Goal: Task Accomplishment & Management: Contribute content

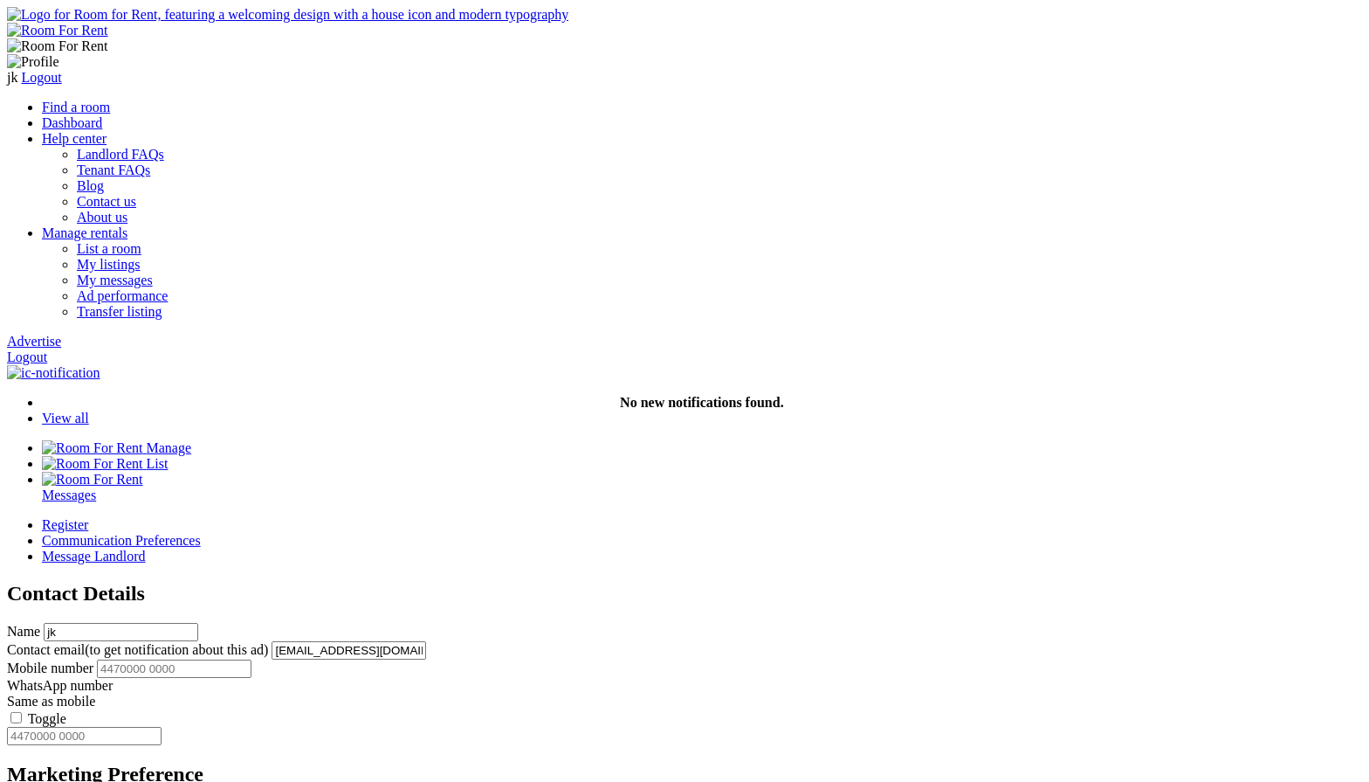
click at [110, 100] on link "Find a room" at bounding box center [76, 107] width 68 height 15
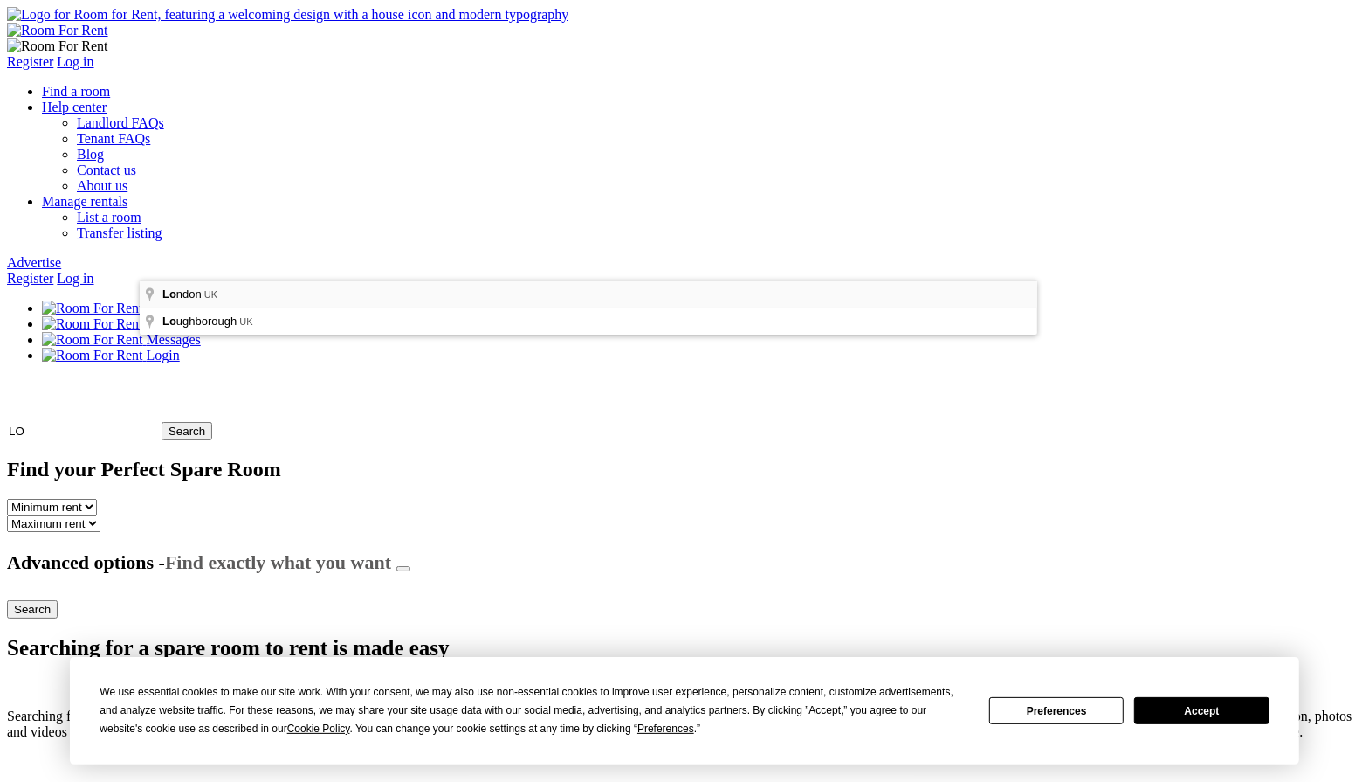
type input "London, UK"
click at [226, 422] on input "Search" at bounding box center [201, 431] width 51 height 18
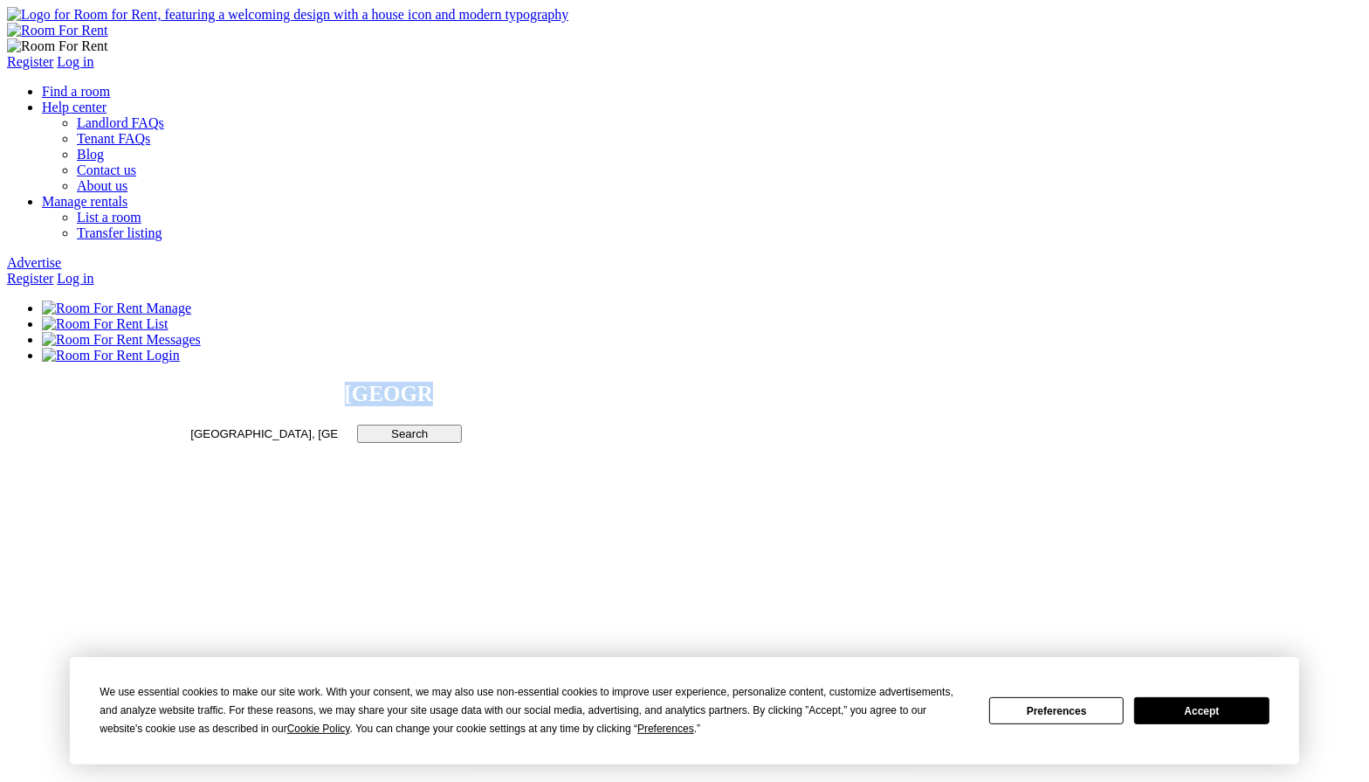
click at [93, 271] on link "Log in" at bounding box center [75, 278] width 37 height 15
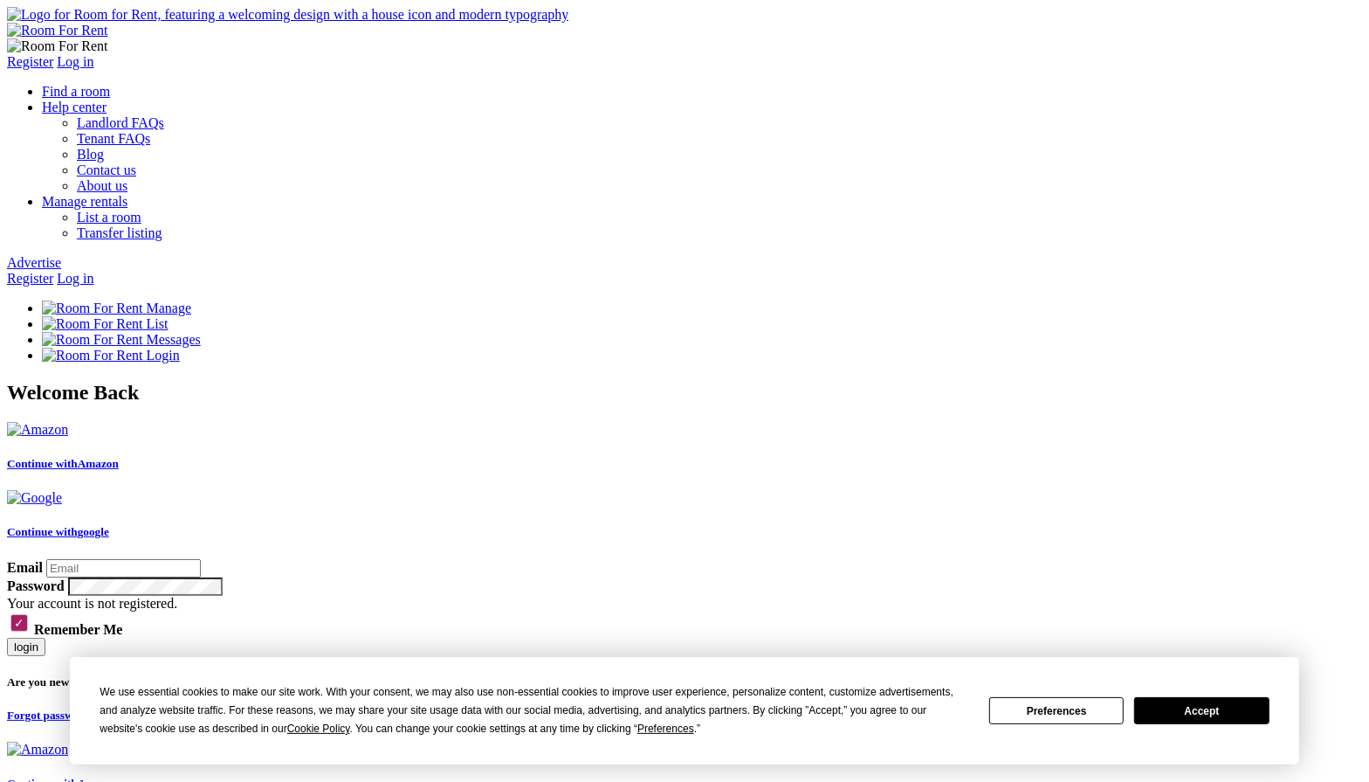
type input "[PERSON_NAME][EMAIL_ADDRESS][DOMAIN_NAME]"
type input "jeet123@yopmail.com"
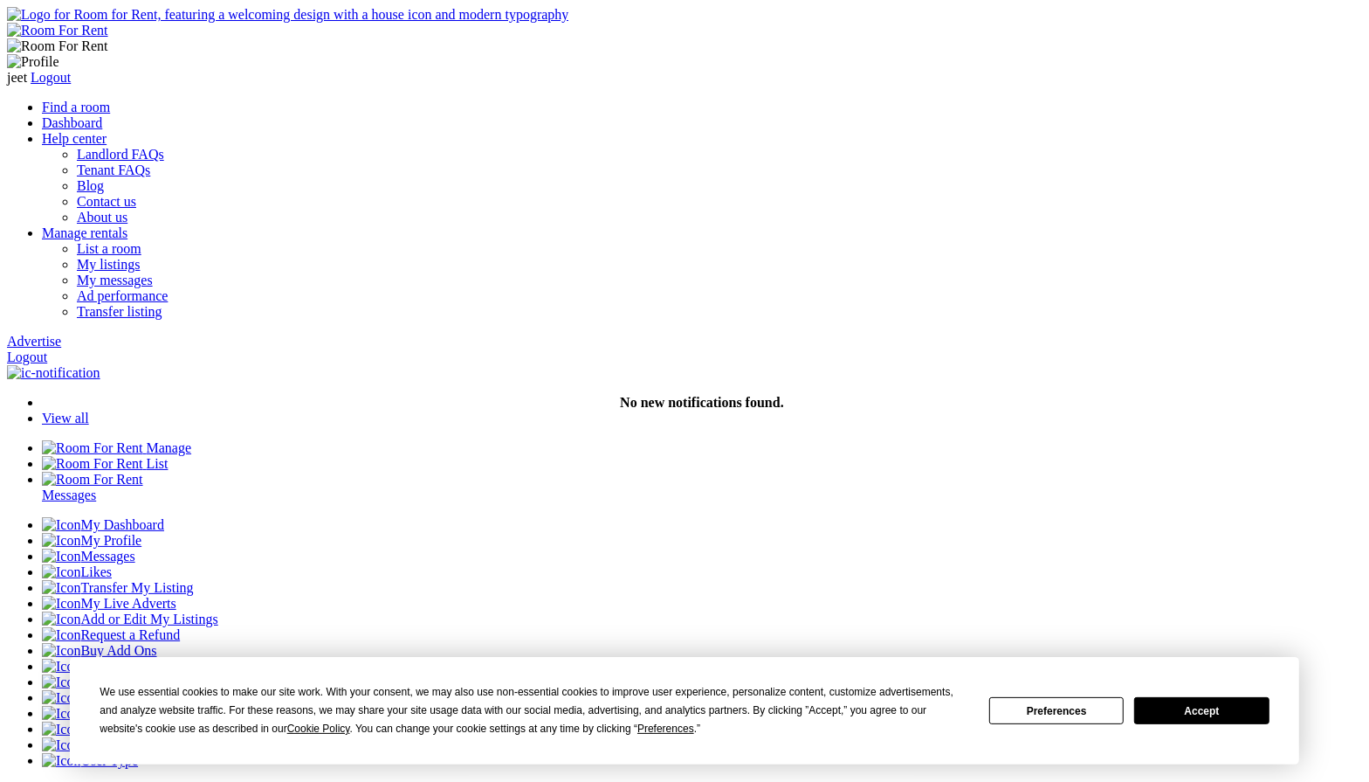
type input "g"
type input "j"
type input "Harvard Road, Isleworth TW7 4PA, UK"
type input "located at Harvard Road, Isleworth TW7 4PA, UK"
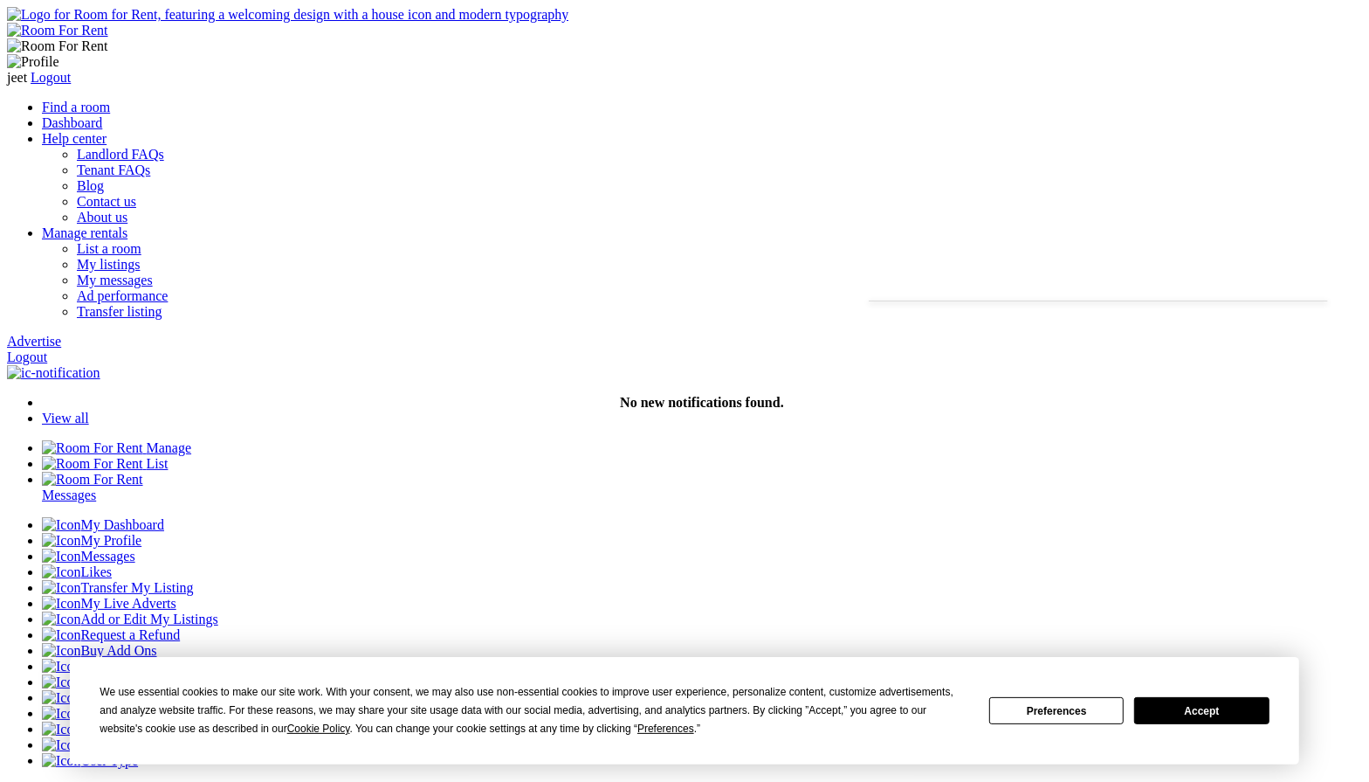
type input "Isleworth"
click at [1216, 717] on button "Accept" at bounding box center [1202, 710] width 134 height 27
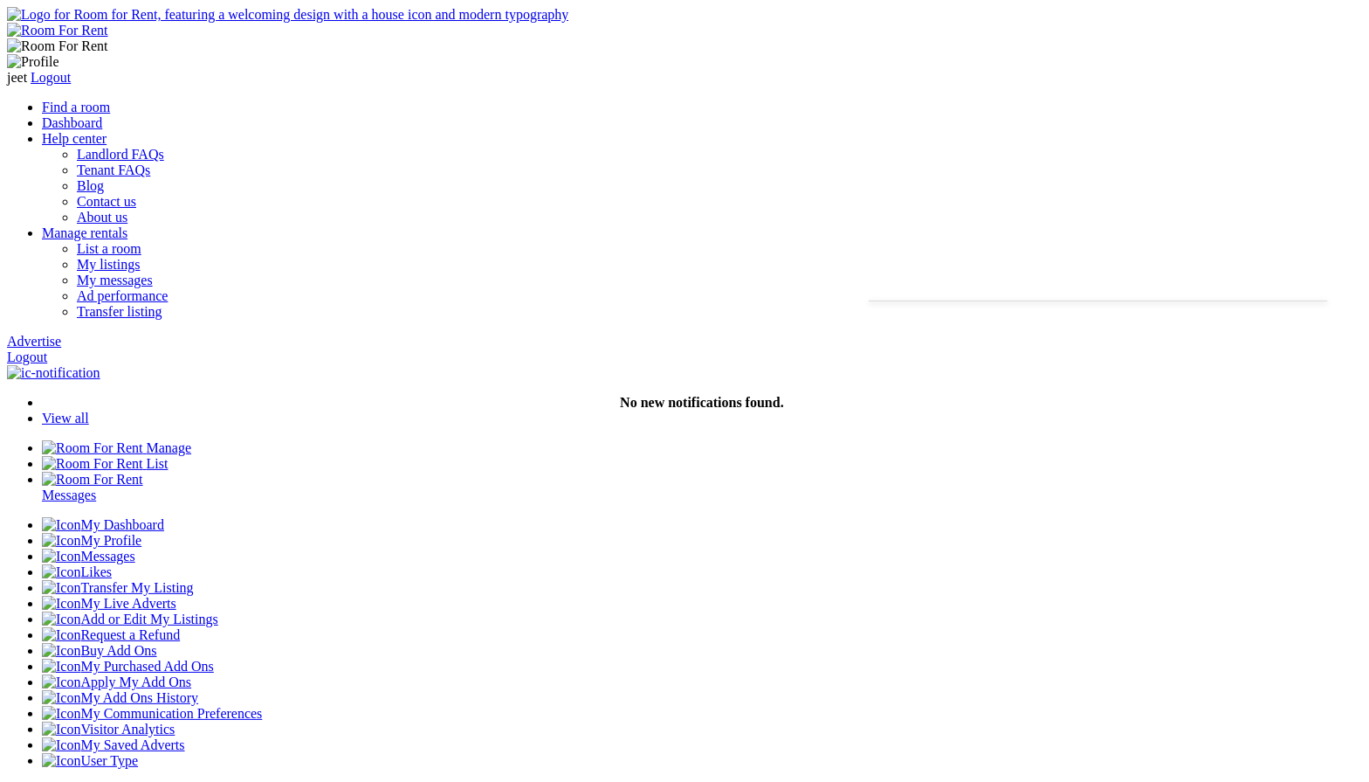
type input "House located at Harvard Road, Isleworth TW7 4PA, UK"
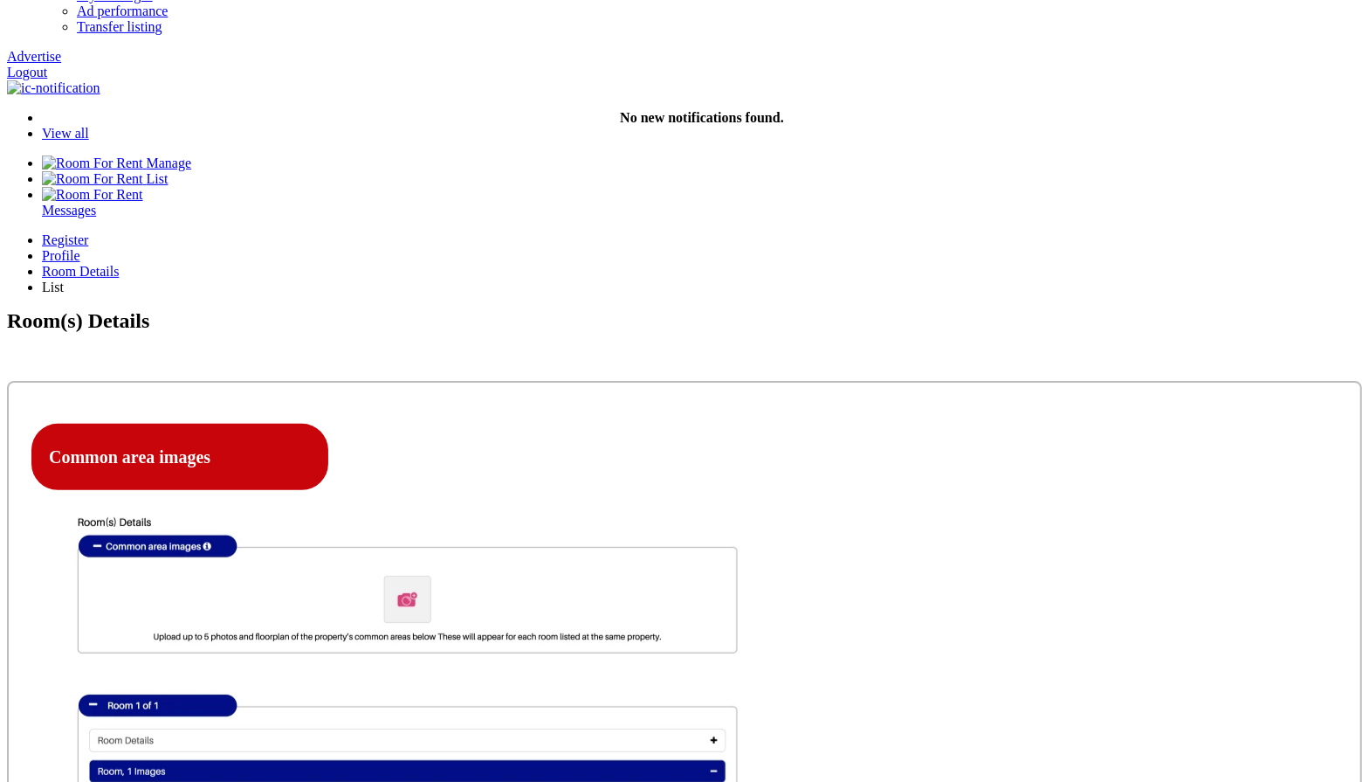
scroll to position [354, 0]
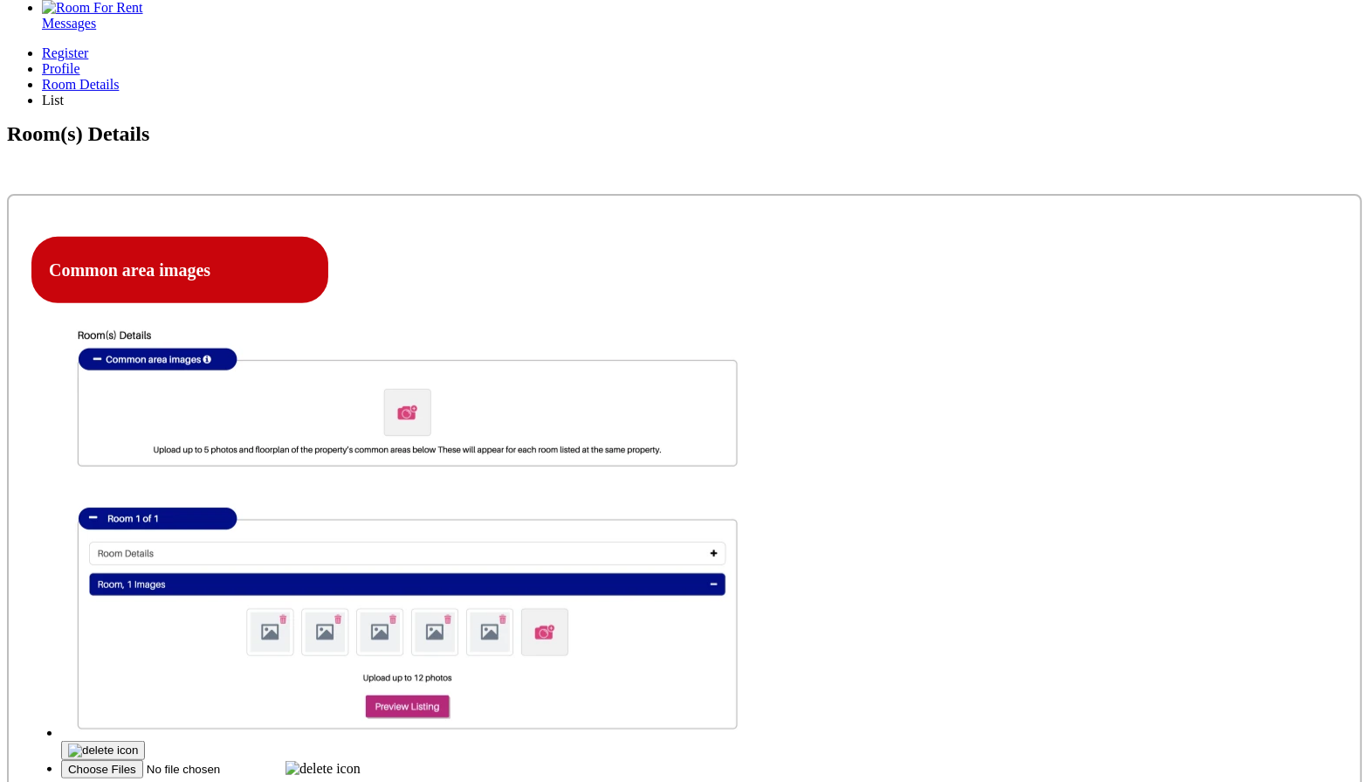
scroll to position [479, 0]
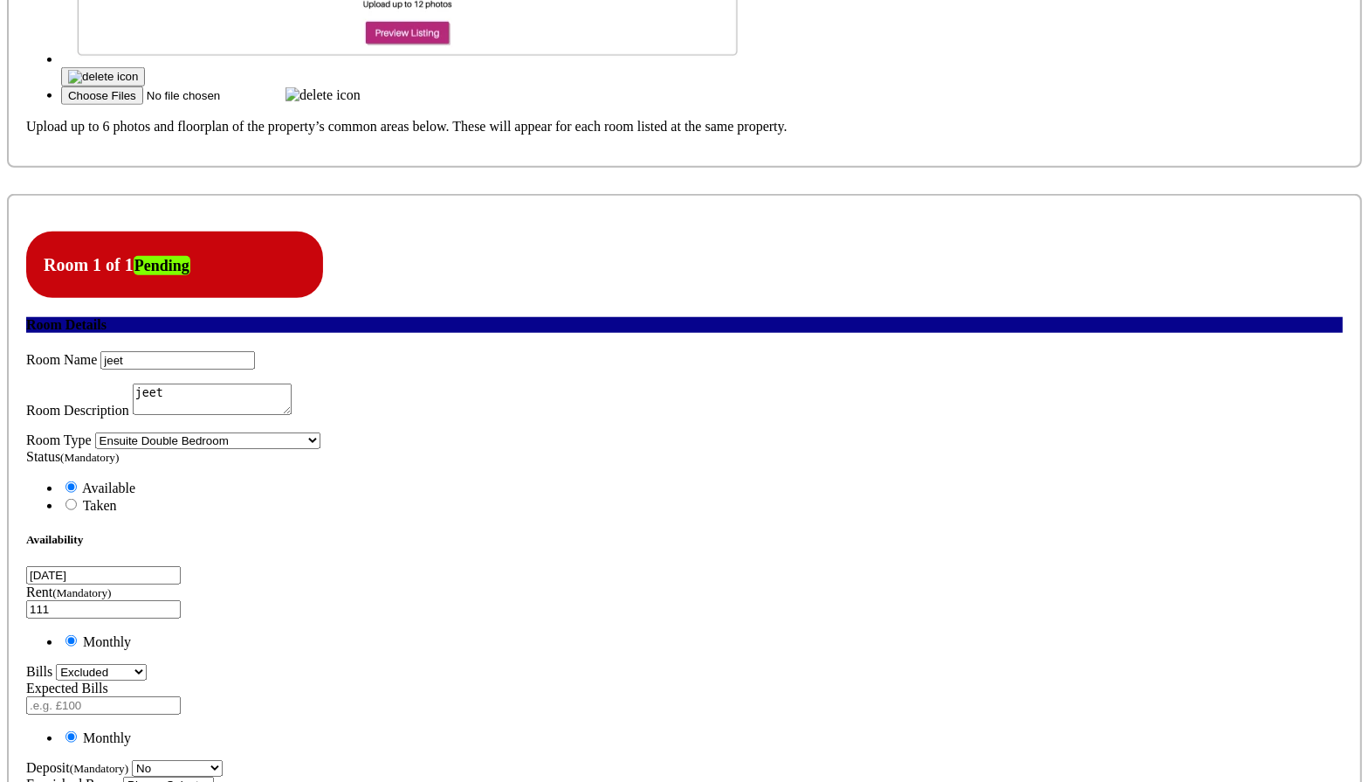
scroll to position [1152, 0]
